Goal: Find specific page/section: Find specific page/section

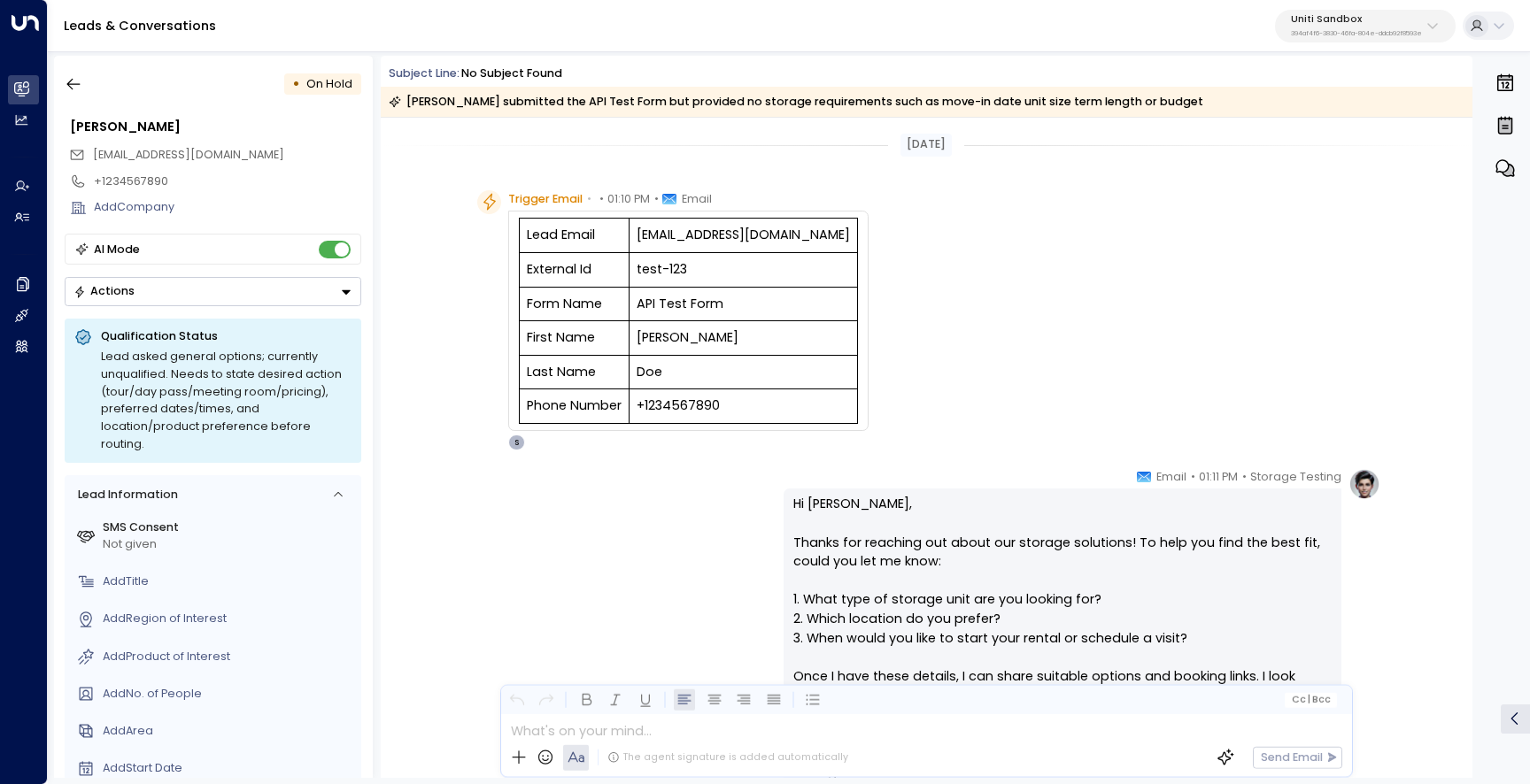
scroll to position [188, 0]
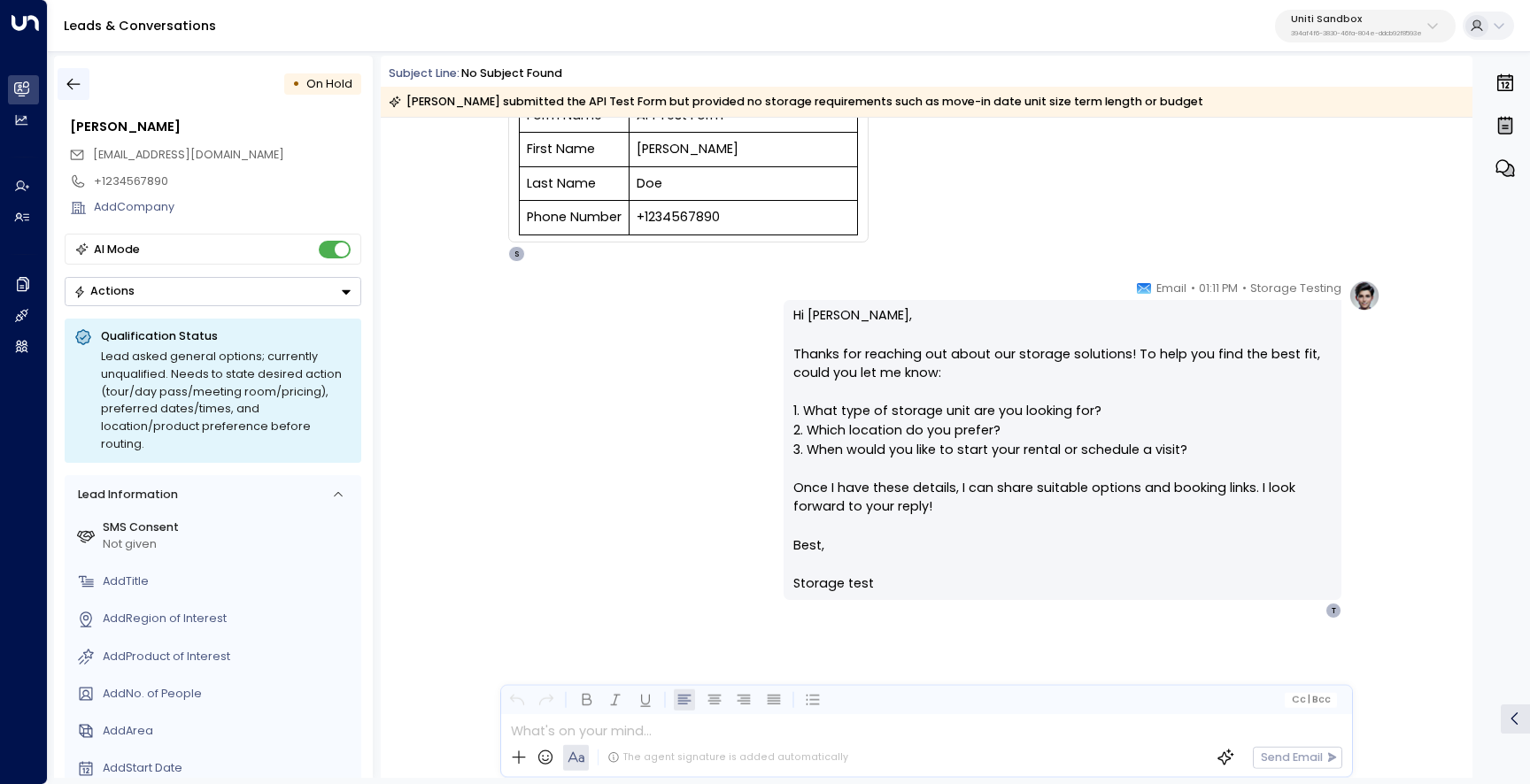
click at [76, 86] on icon "button" at bounding box center [74, 84] width 18 height 18
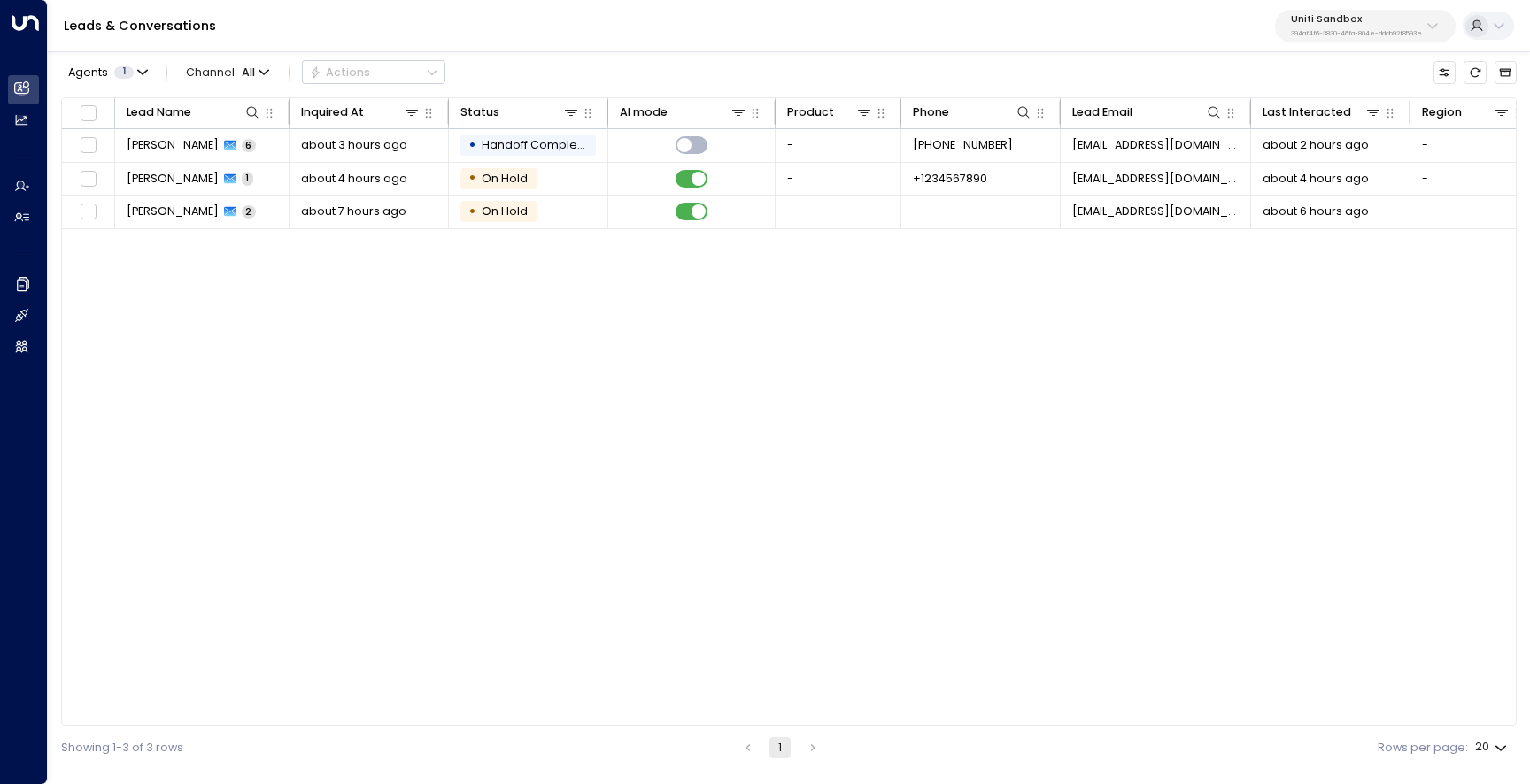
click at [1319, 26] on div "Uniti Sandbox 394af4f6-3830-46fa-804e-ddcb92f8593e" at bounding box center [1357, 25] width 131 height 23
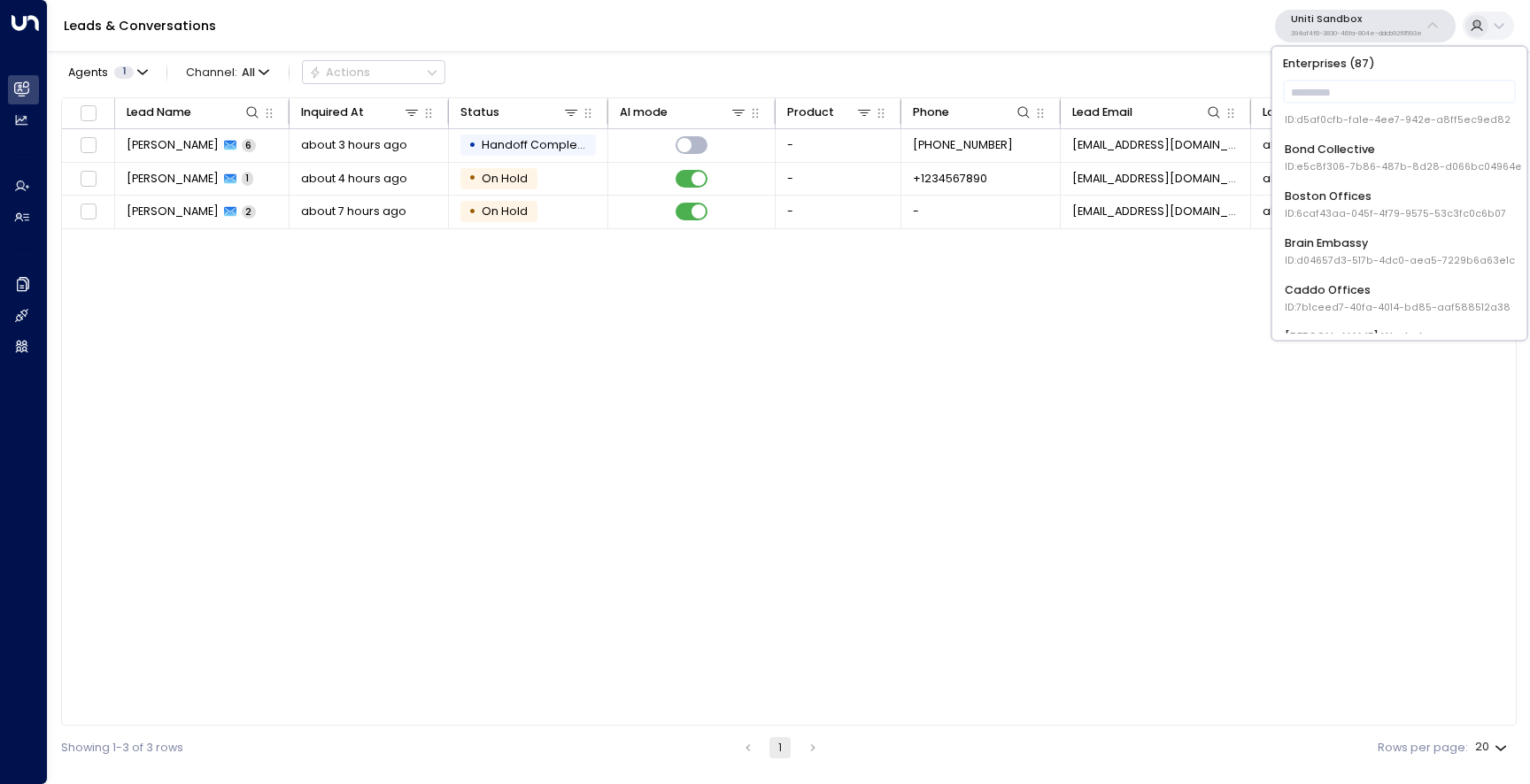
scroll to position [223, 0]
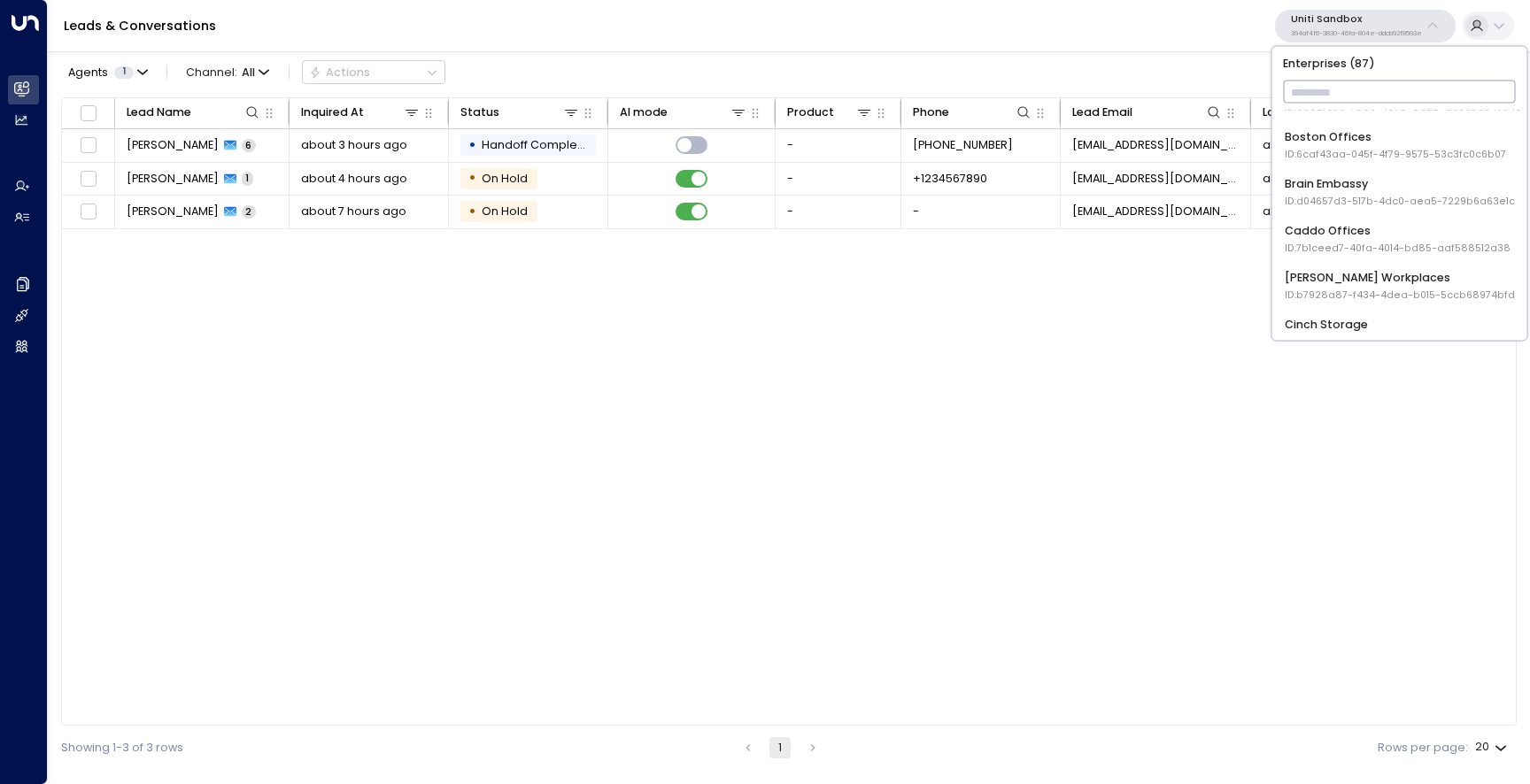
click at [1337, 97] on input "text" at bounding box center [1400, 92] width 233 height 31
type input "*****"
click at [1363, 178] on div "Uniti Demos ID: 4c025b01-9fa0-46ff-ab3a-a620b886896e" at bounding box center [1399, 192] width 230 height 33
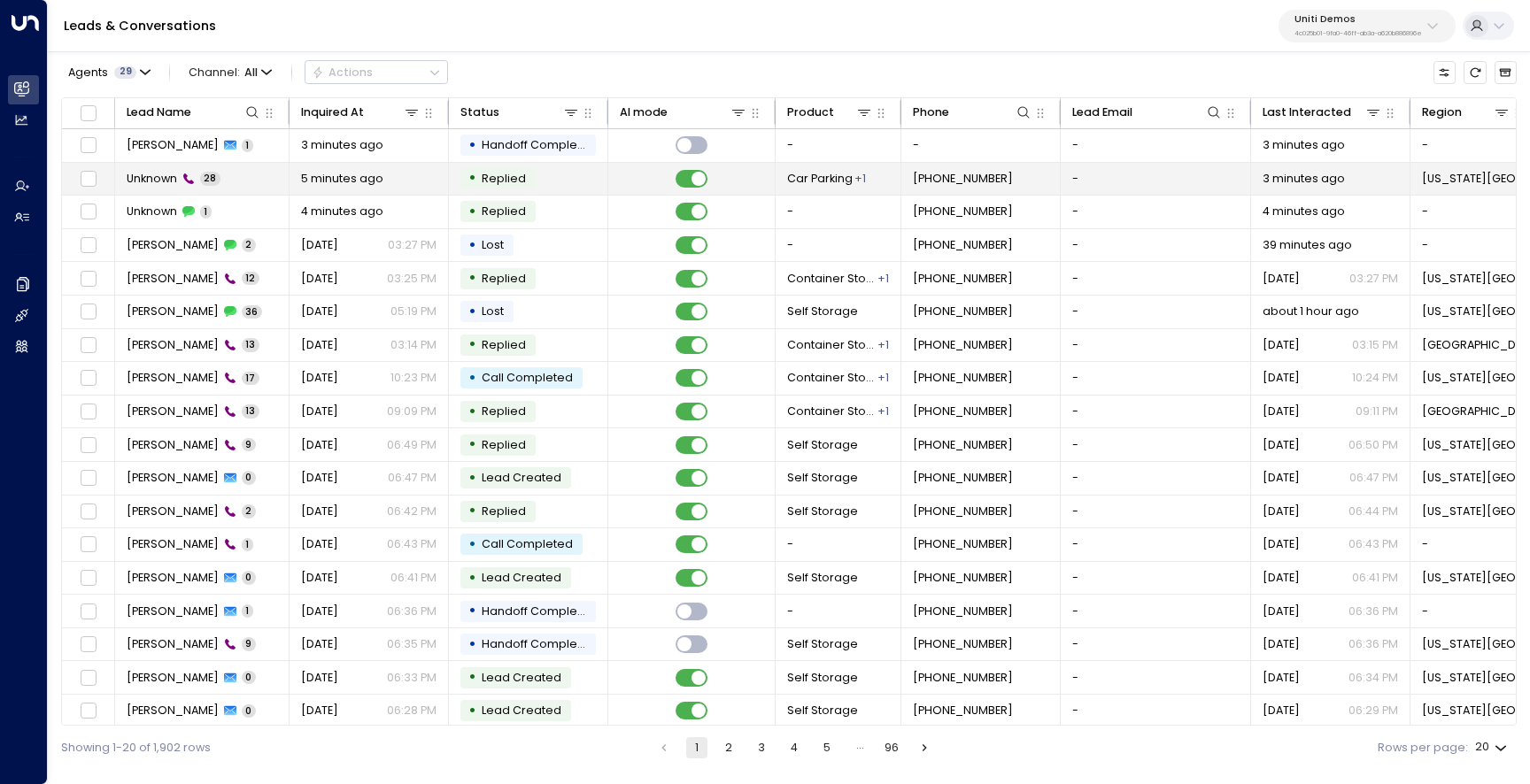
click at [136, 189] on td "Unknown 28" at bounding box center [202, 178] width 174 height 33
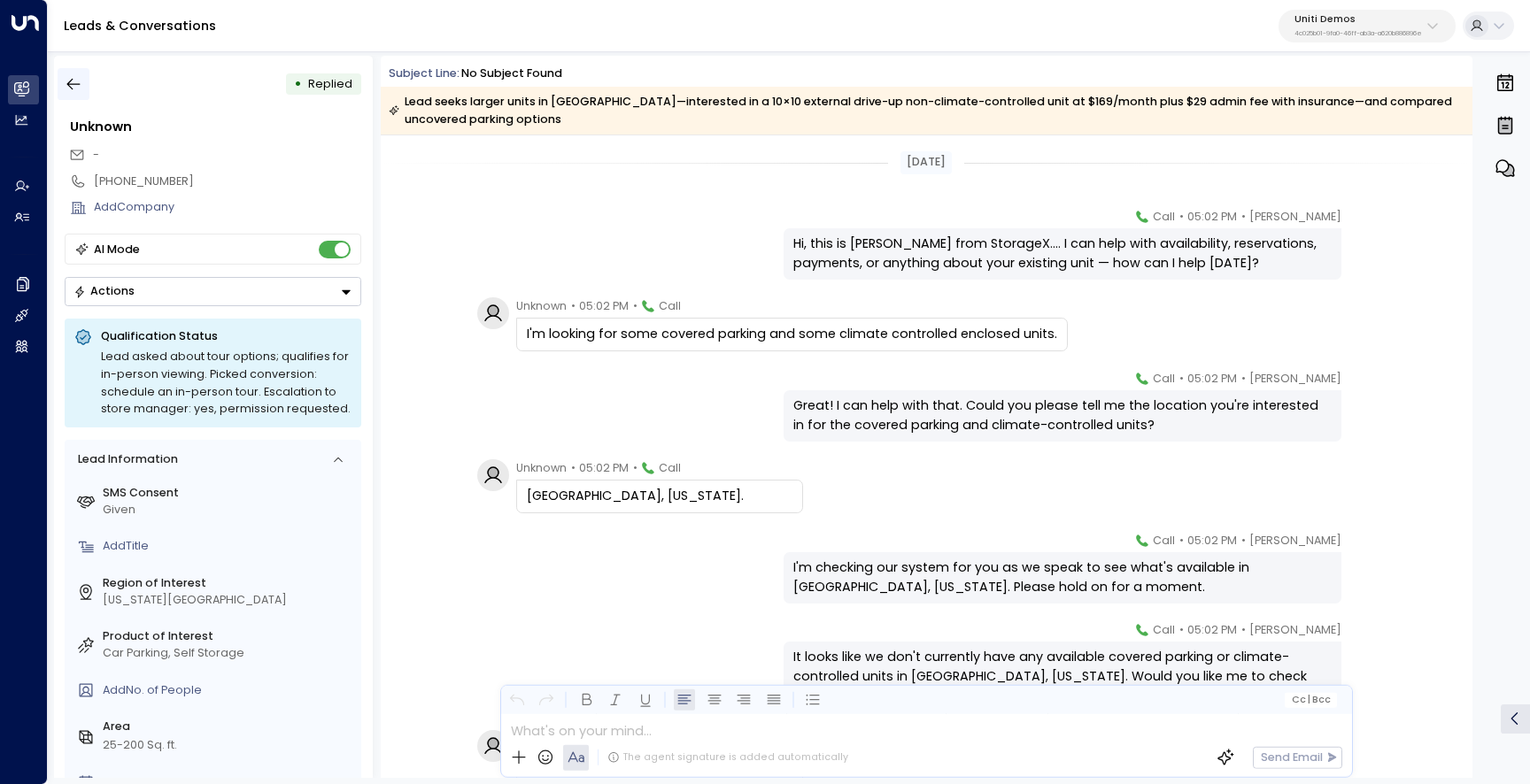
click at [75, 79] on icon "button" at bounding box center [74, 84] width 18 height 18
